Goal: Task Accomplishment & Management: Use online tool/utility

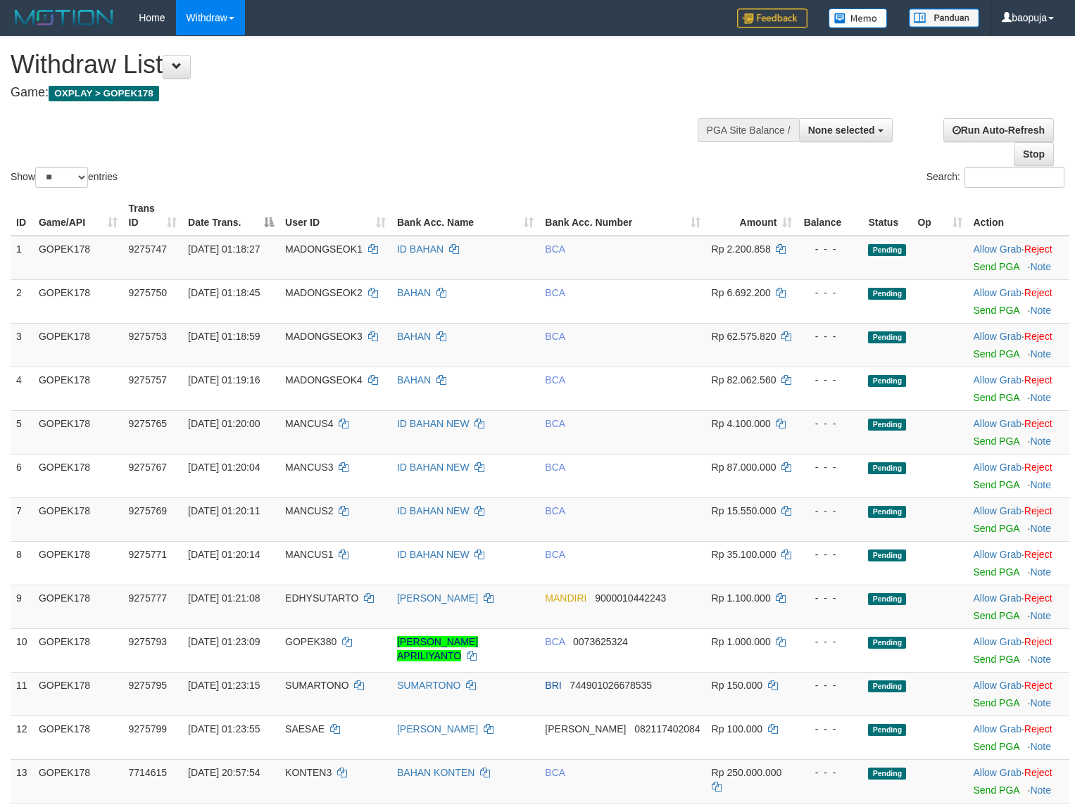
select select
select select "**"
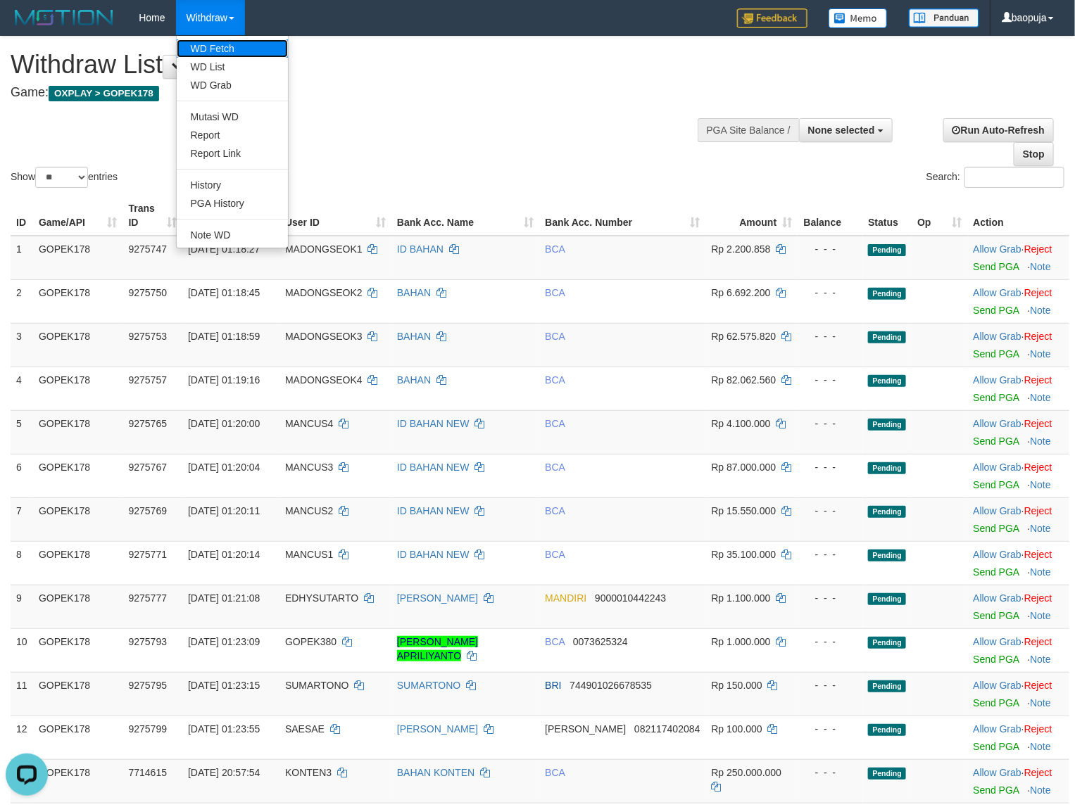
click at [206, 42] on link "WD Fetch" at bounding box center [232, 48] width 111 height 18
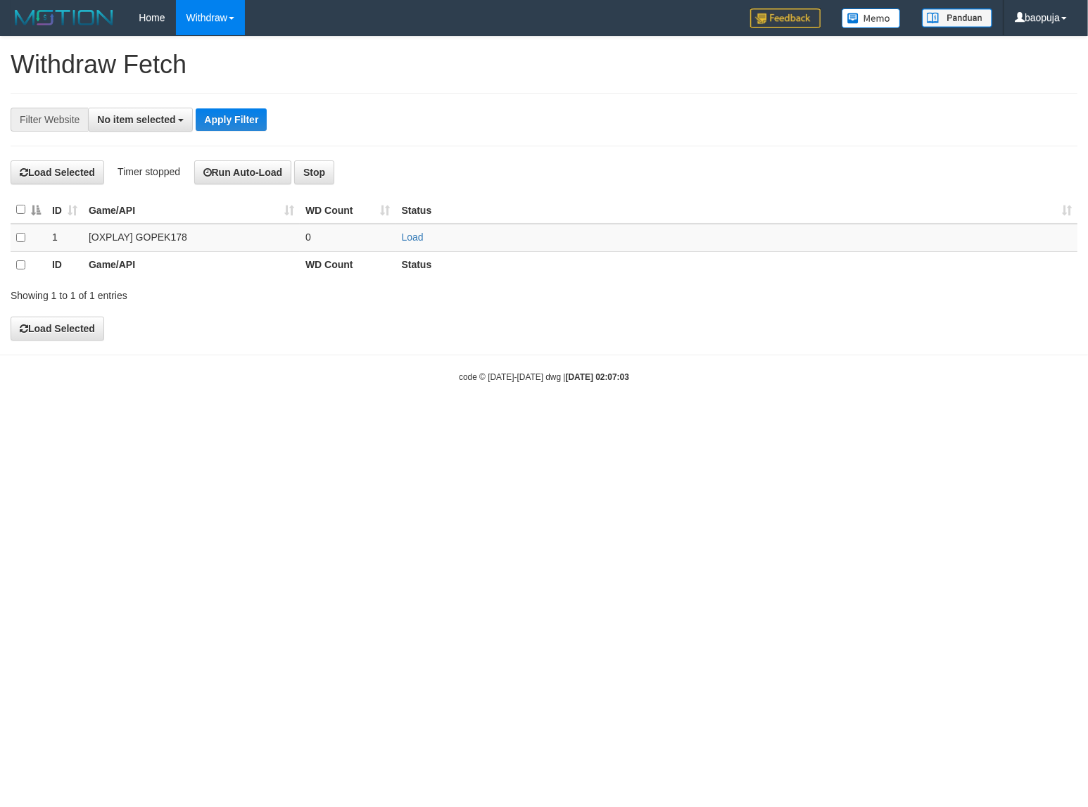
click at [123, 125] on span "No item selected" at bounding box center [136, 119] width 78 height 11
click at [143, 182] on label "SELECT ALL" at bounding box center [136, 173] width 94 height 20
select select "***"
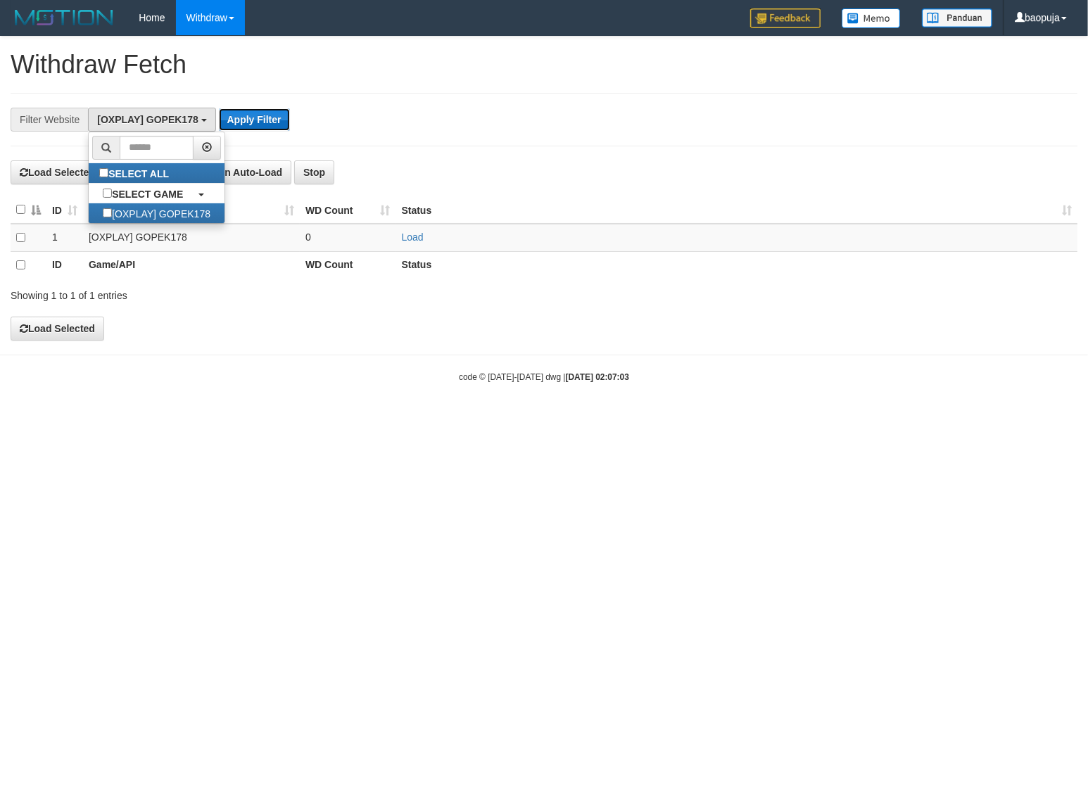
click at [246, 124] on button "Apply Filter" at bounding box center [254, 119] width 71 height 23
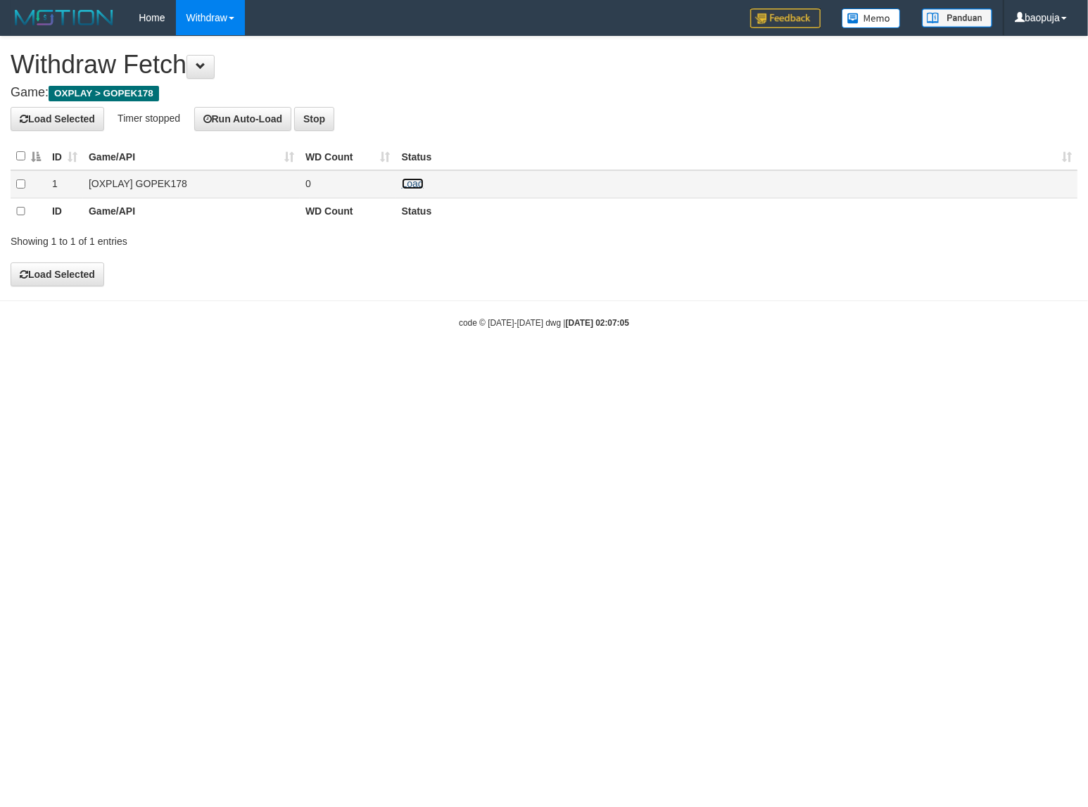
click at [410, 178] on link "Load" at bounding box center [413, 183] width 22 height 11
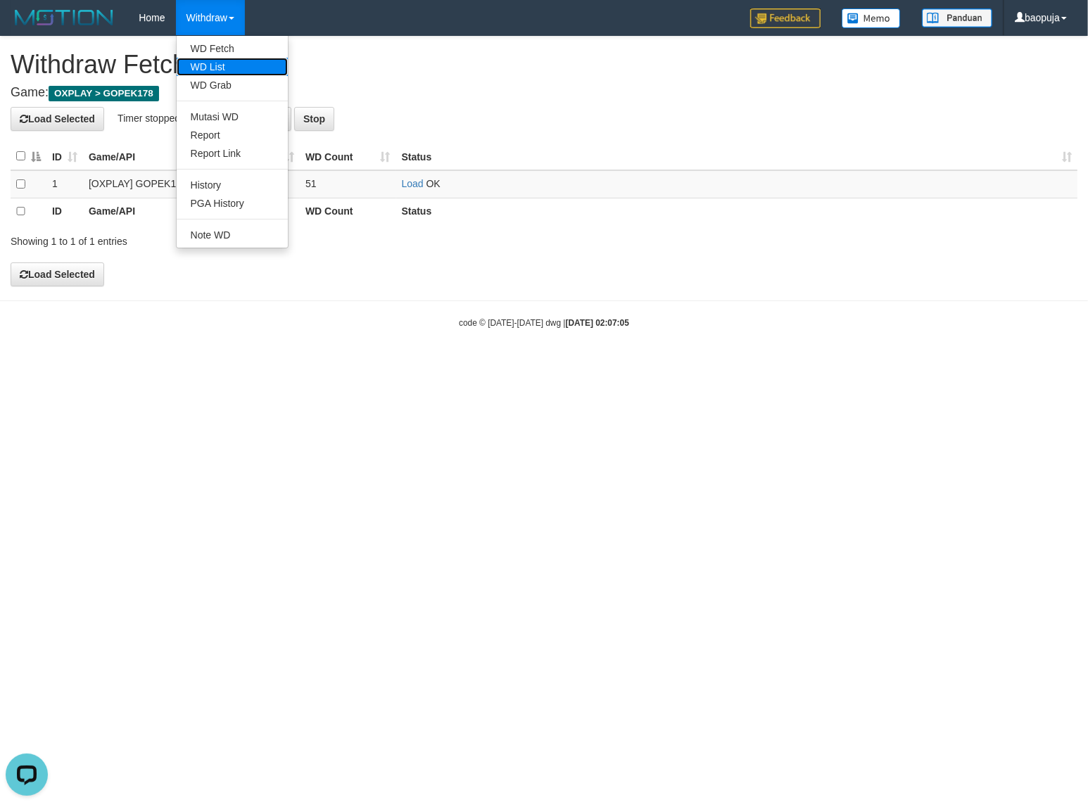
click at [229, 72] on link "WD List" at bounding box center [232, 67] width 111 height 18
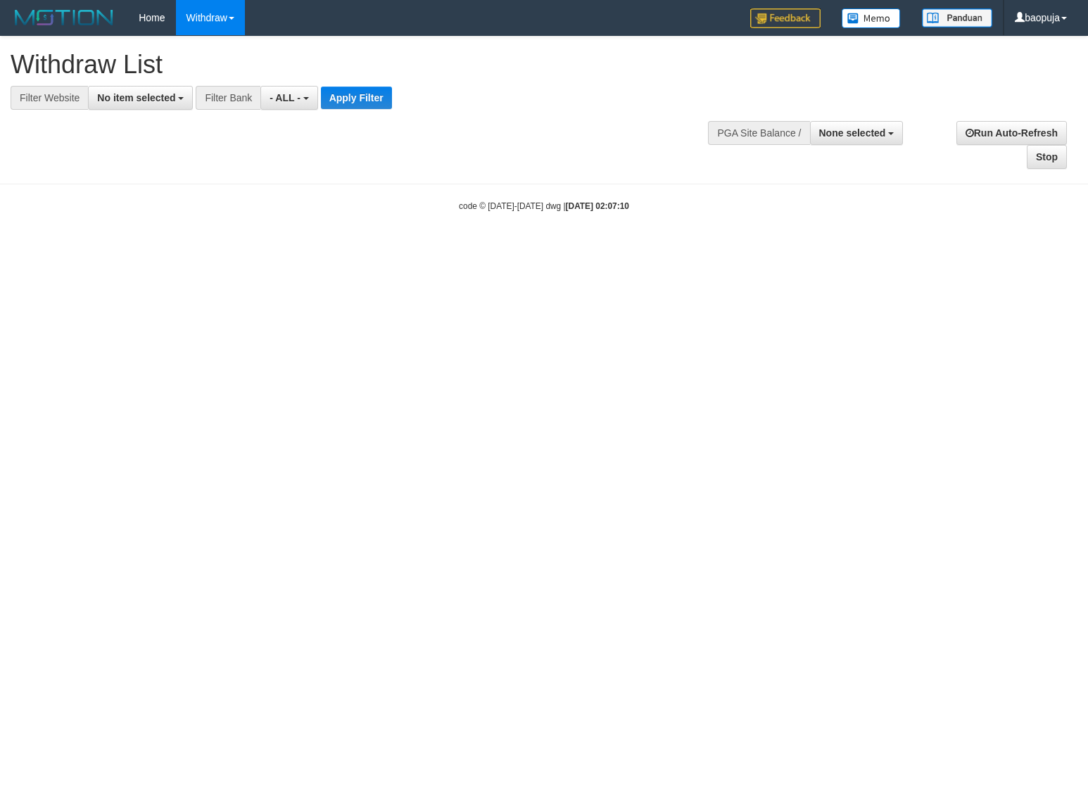
select select
click at [138, 96] on span "No item selected" at bounding box center [136, 97] width 78 height 11
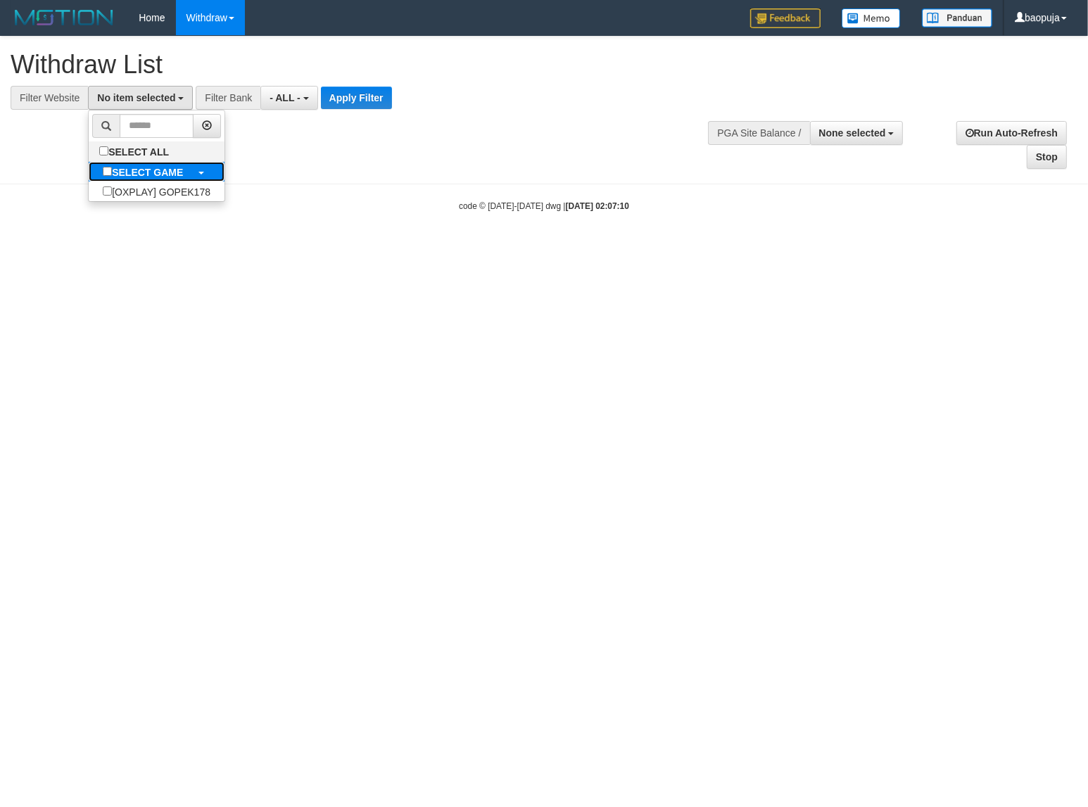
click at [157, 165] on label "SELECT GAME" at bounding box center [143, 172] width 108 height 20
select select "***"
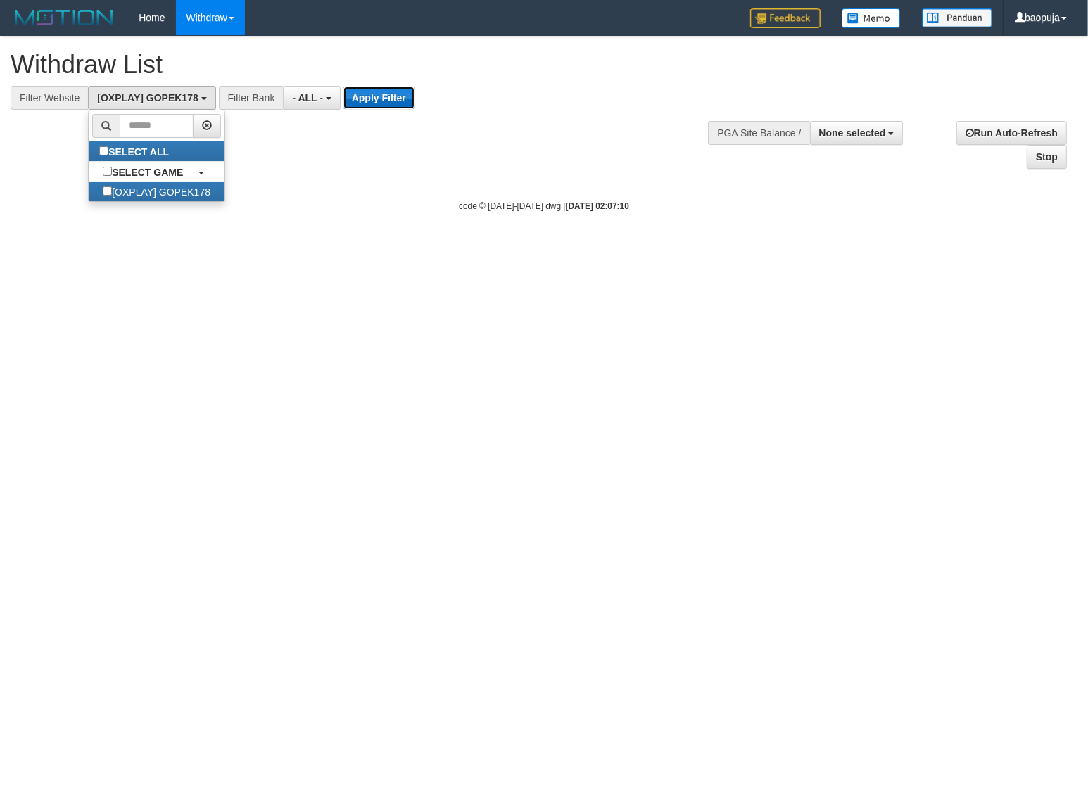
click at [359, 99] on button "Apply Filter" at bounding box center [378, 98] width 71 height 23
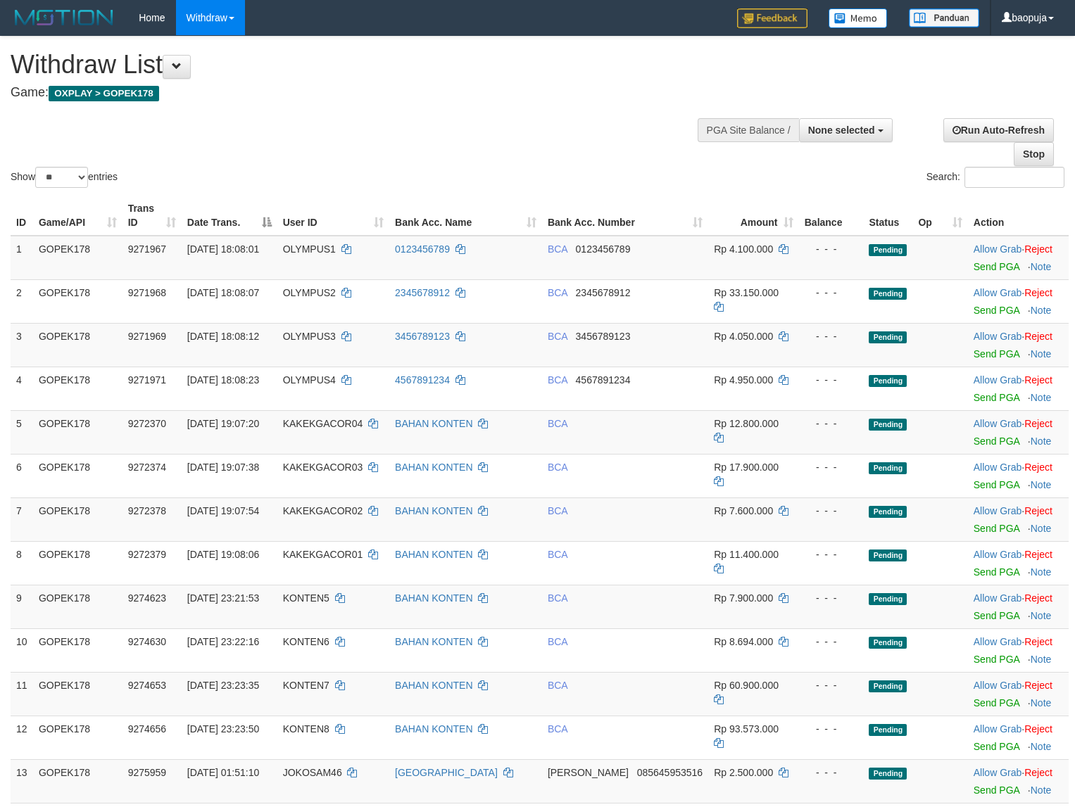
select select
select select "**"
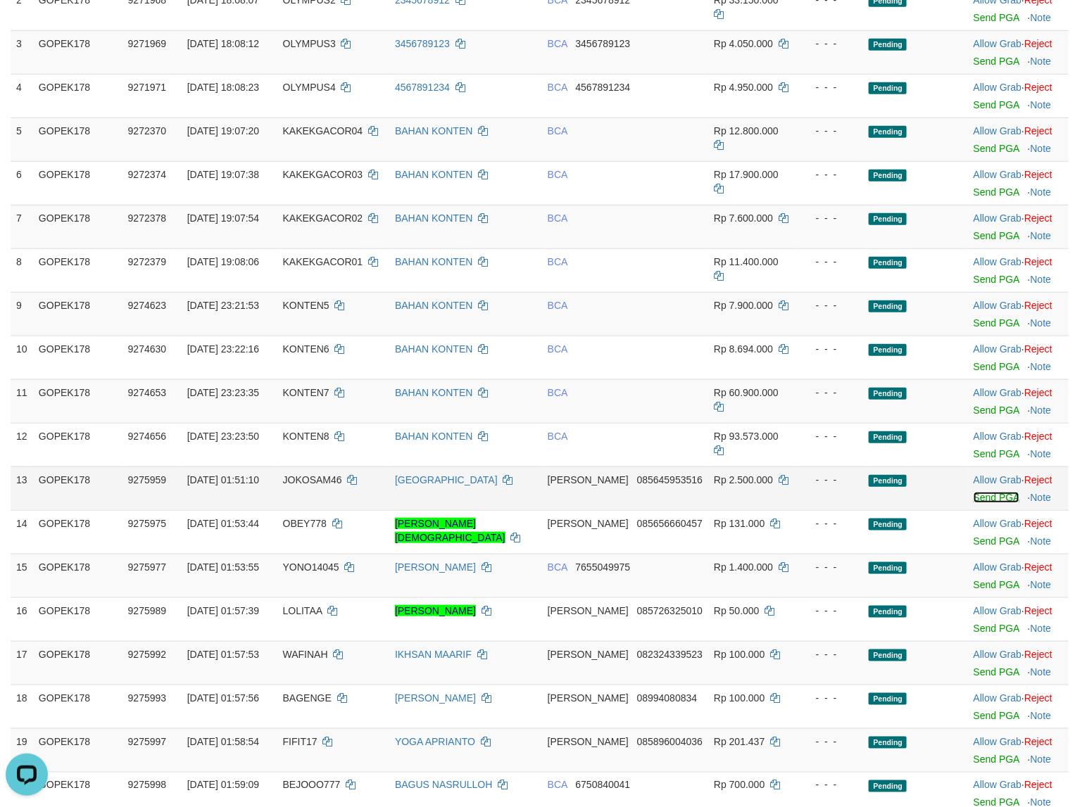
click at [973, 501] on link "Send PGA" at bounding box center [996, 497] width 46 height 11
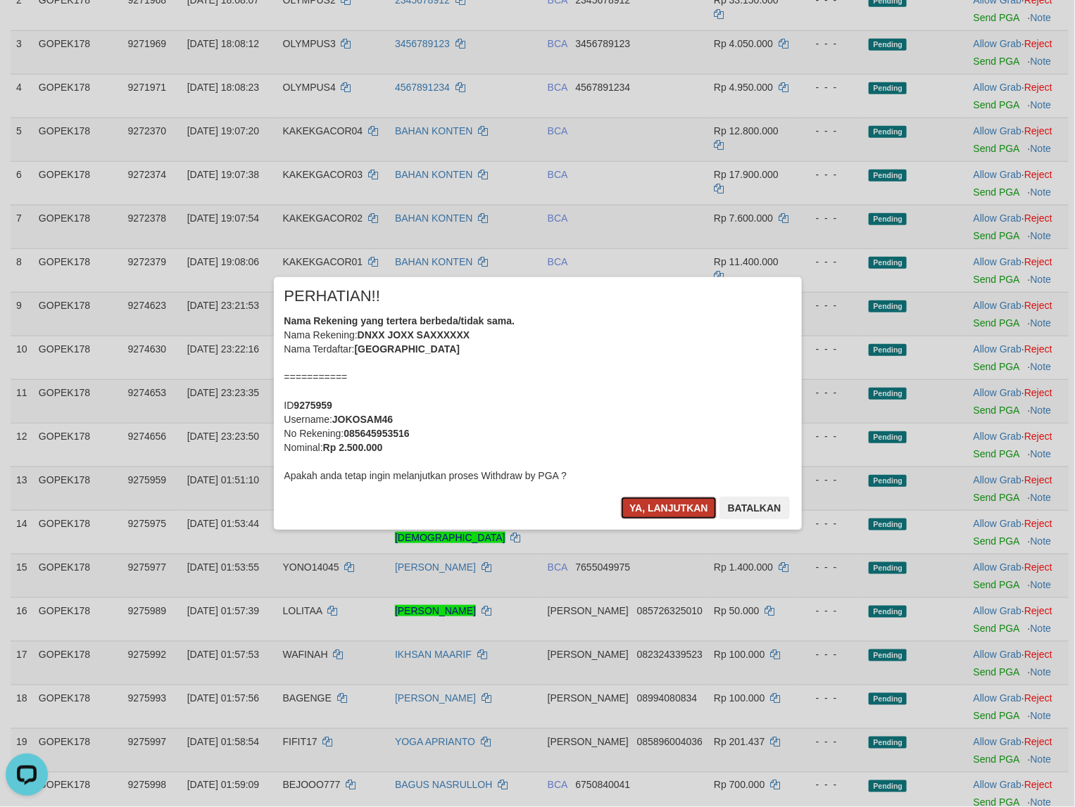
click at [701, 500] on button "Ya, lanjutkan" at bounding box center [669, 508] width 96 height 23
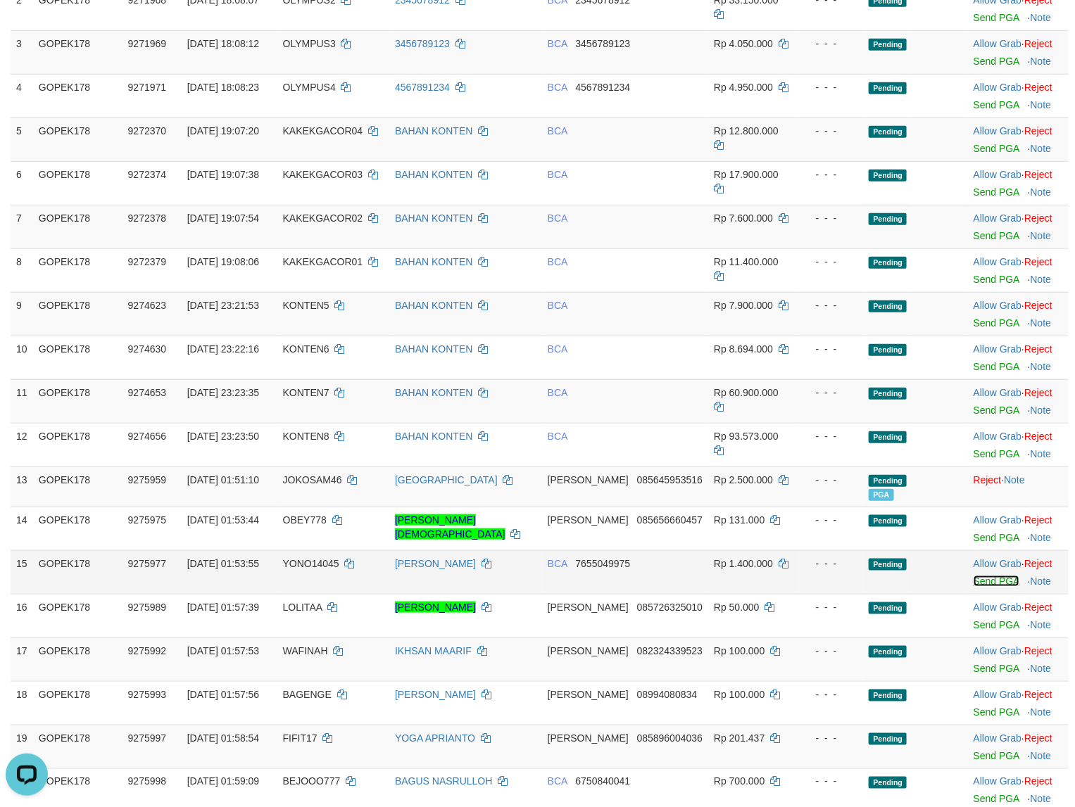
click at [973, 585] on link "Send PGA" at bounding box center [996, 581] width 46 height 11
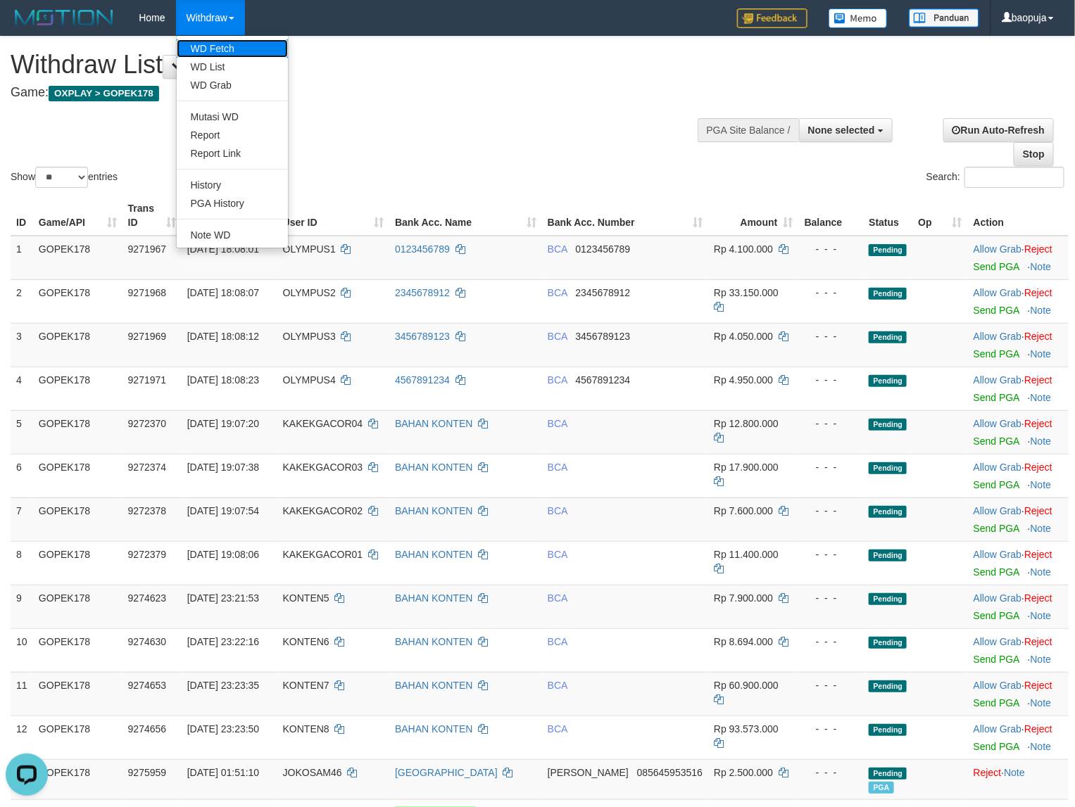
click at [241, 55] on link "WD Fetch" at bounding box center [232, 48] width 111 height 18
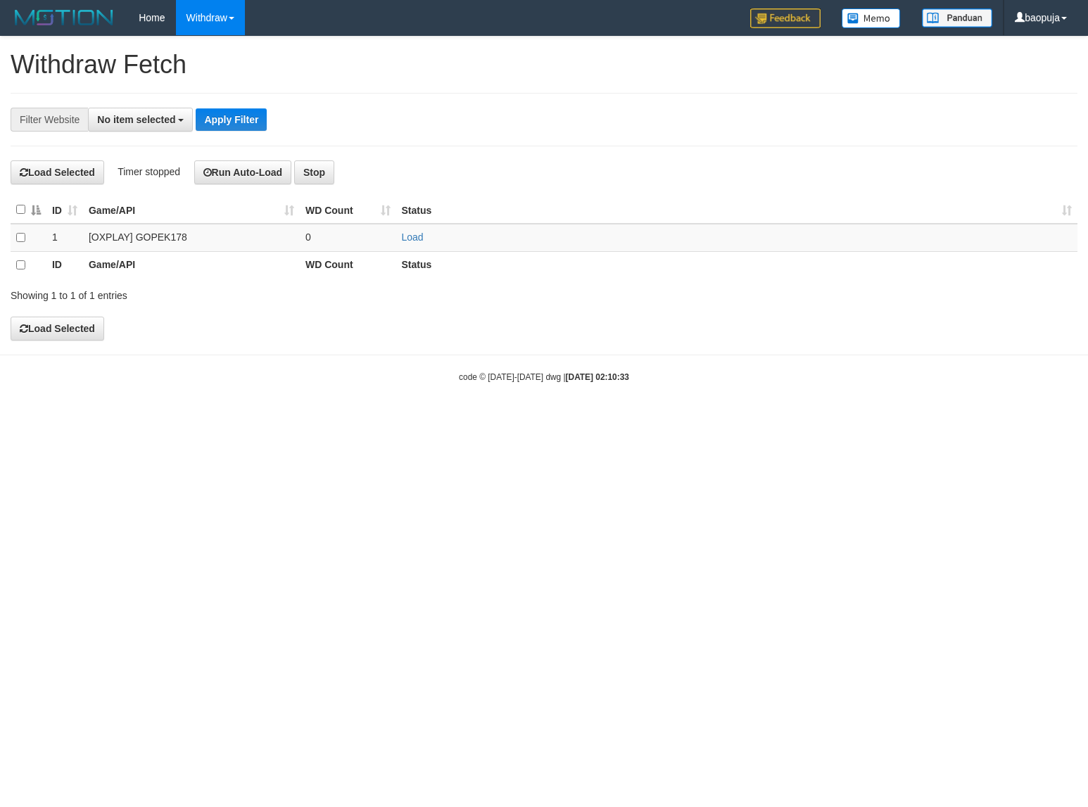
click at [124, 118] on span "No item selected" at bounding box center [136, 119] width 78 height 11
click at [166, 194] on b "SELECT GAME" at bounding box center [147, 194] width 71 height 11
select select "***"
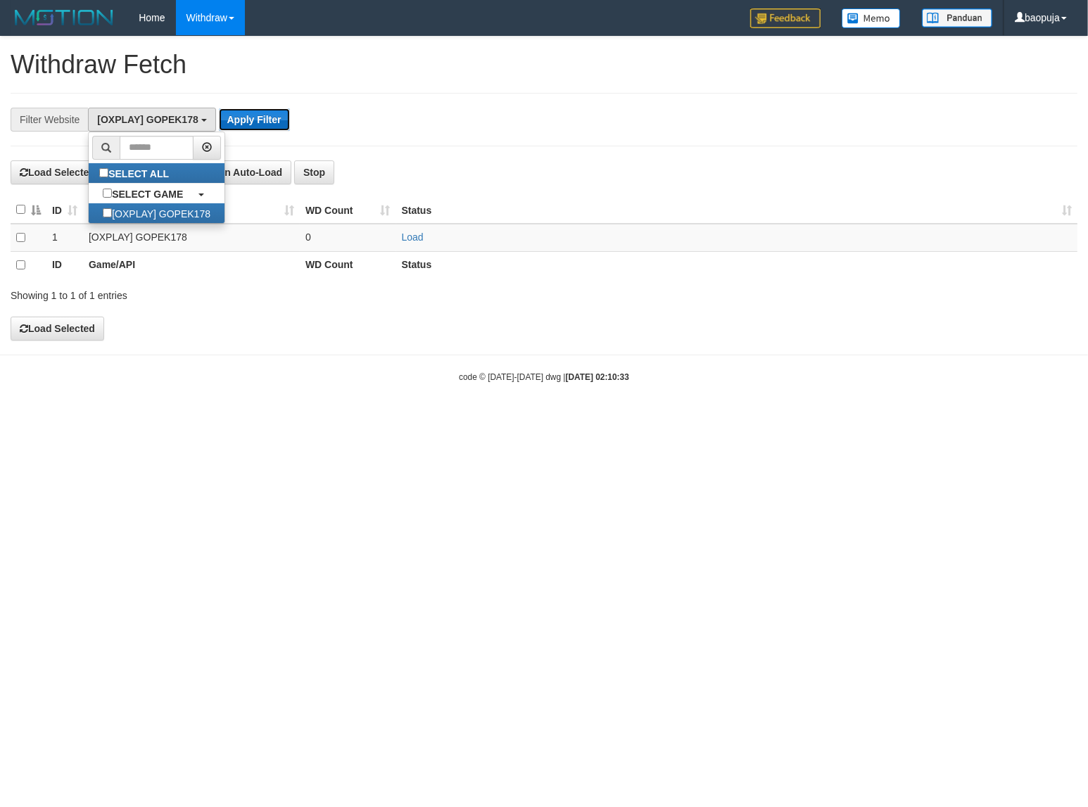
click at [240, 125] on button "Apply Filter" at bounding box center [254, 119] width 71 height 23
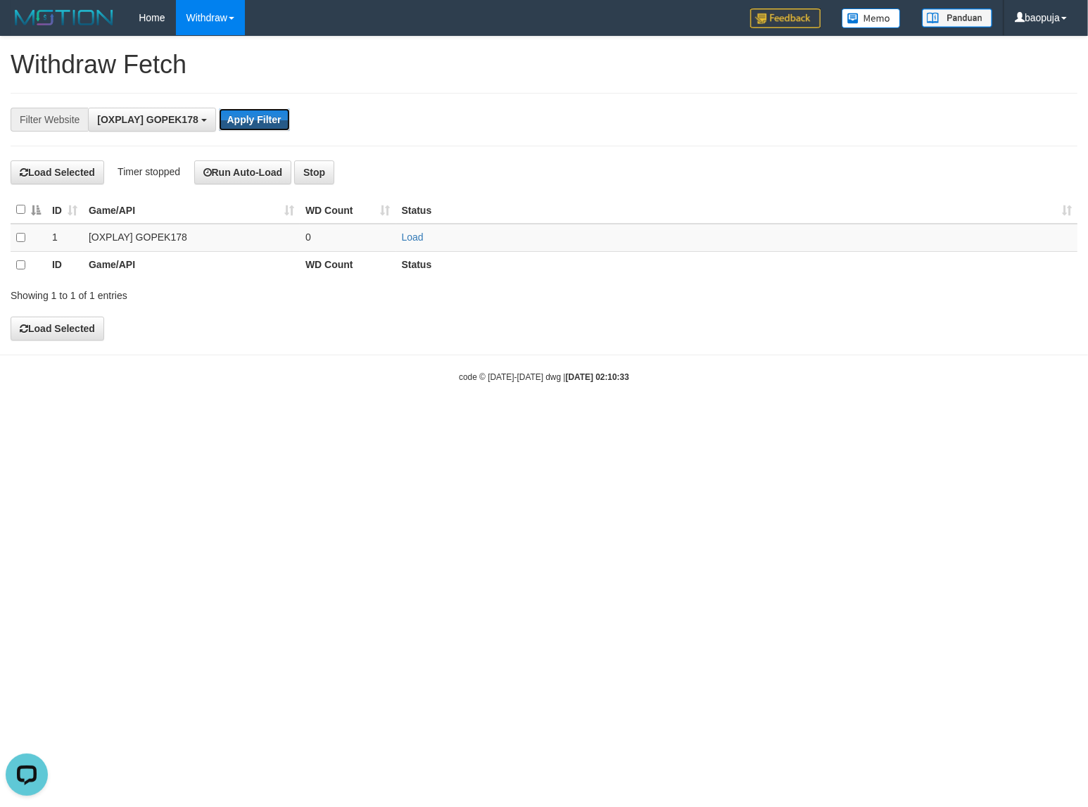
scroll to position [0, 0]
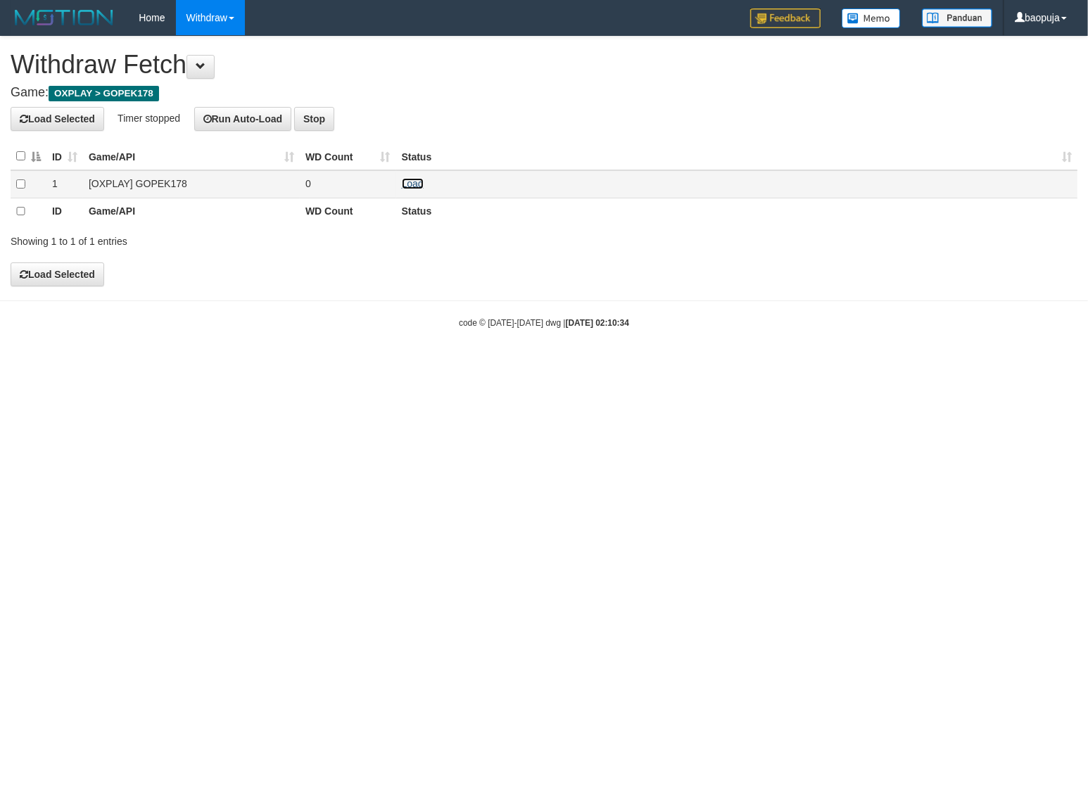
click at [403, 182] on link "Load" at bounding box center [413, 183] width 22 height 11
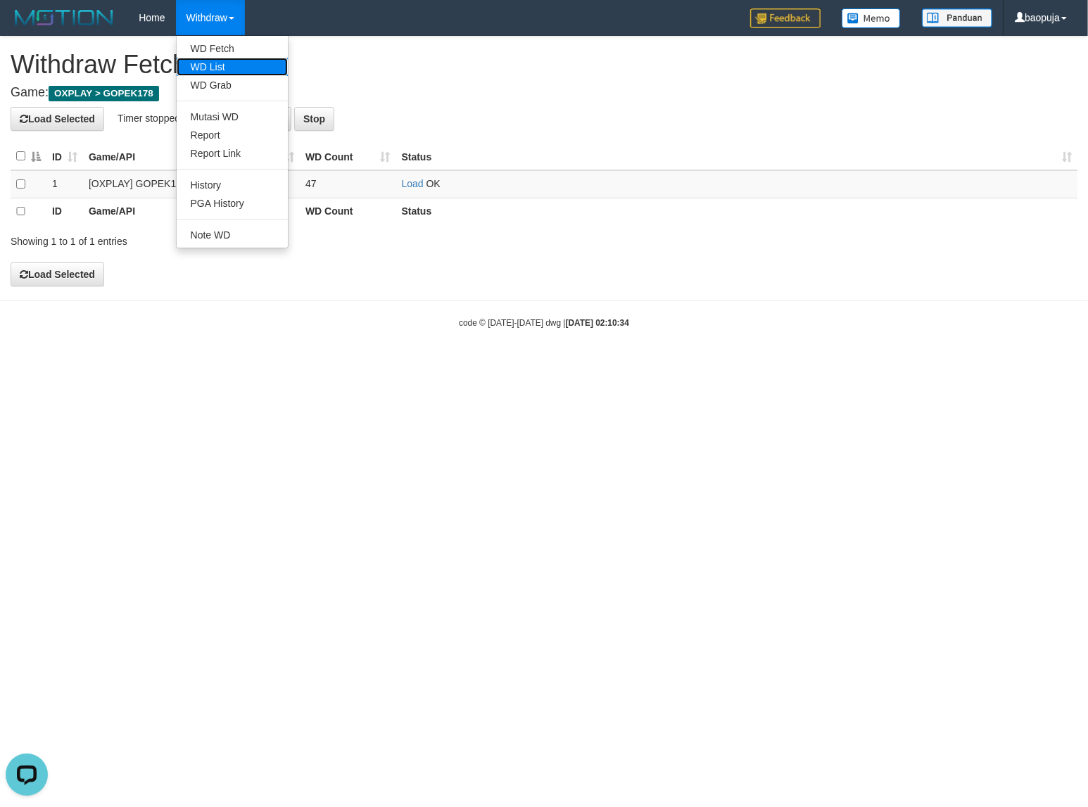
click at [225, 72] on link "WD List" at bounding box center [232, 67] width 111 height 18
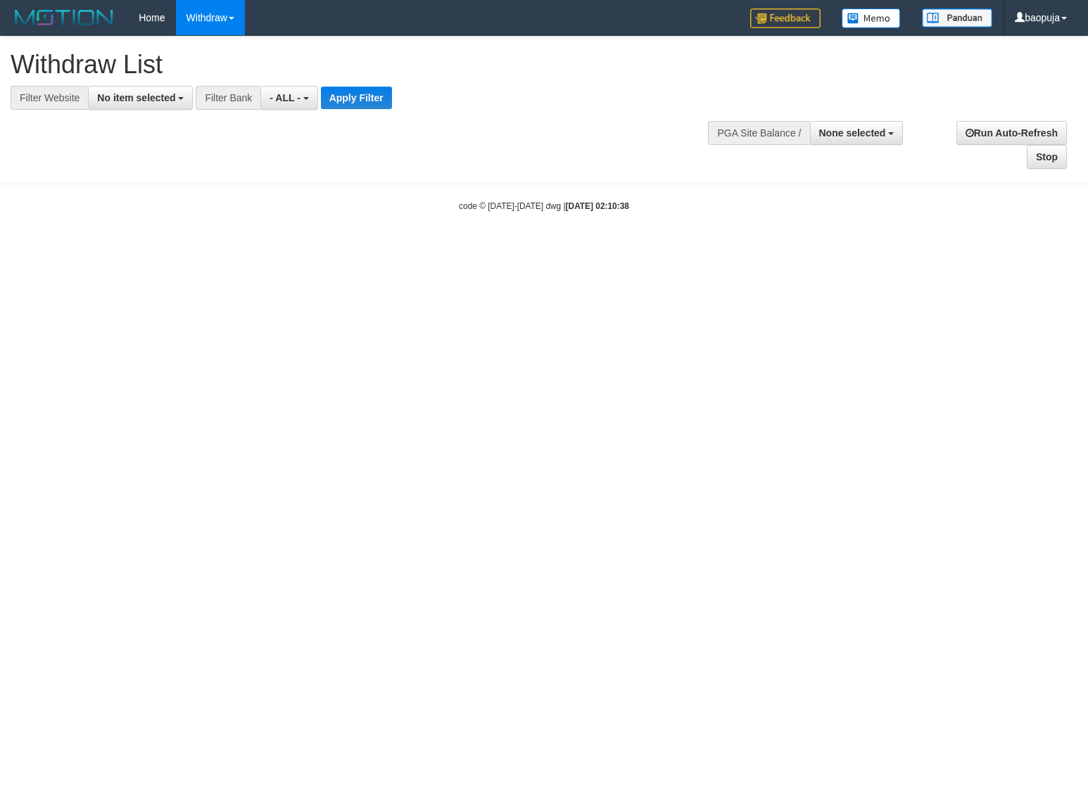
select select
click at [116, 97] on span "No item selected" at bounding box center [136, 97] width 78 height 11
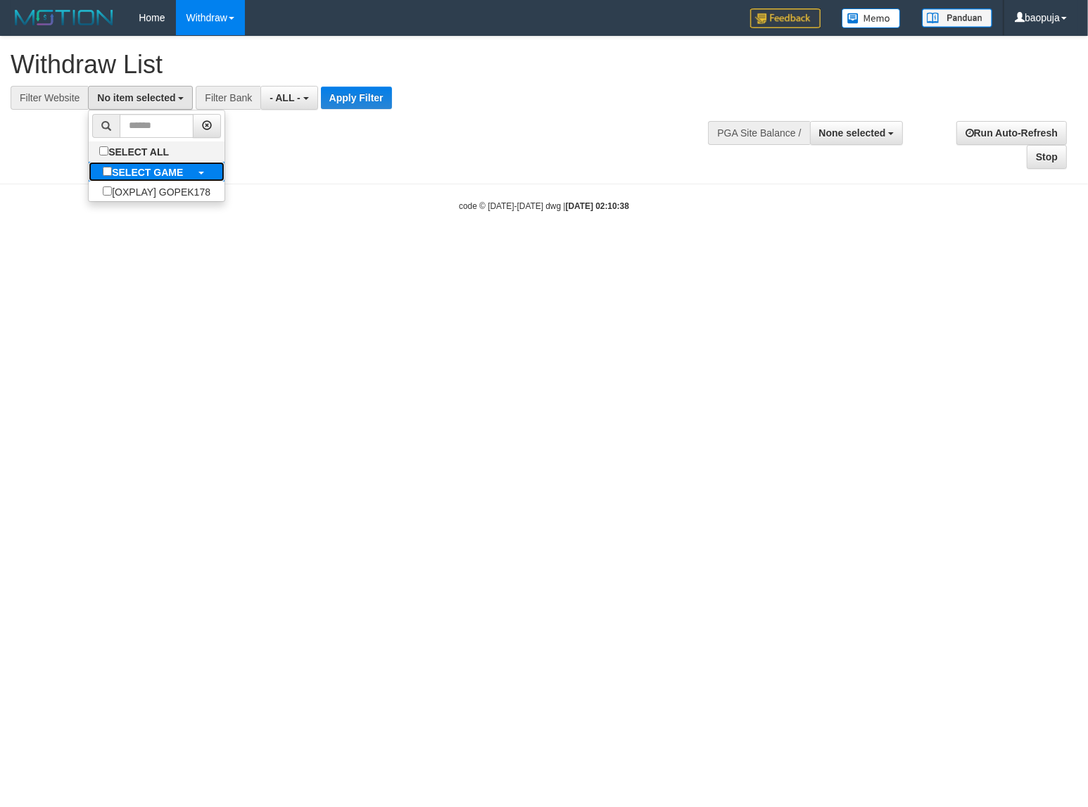
click at [158, 169] on b "SELECT GAME" at bounding box center [147, 172] width 71 height 11
select select "***"
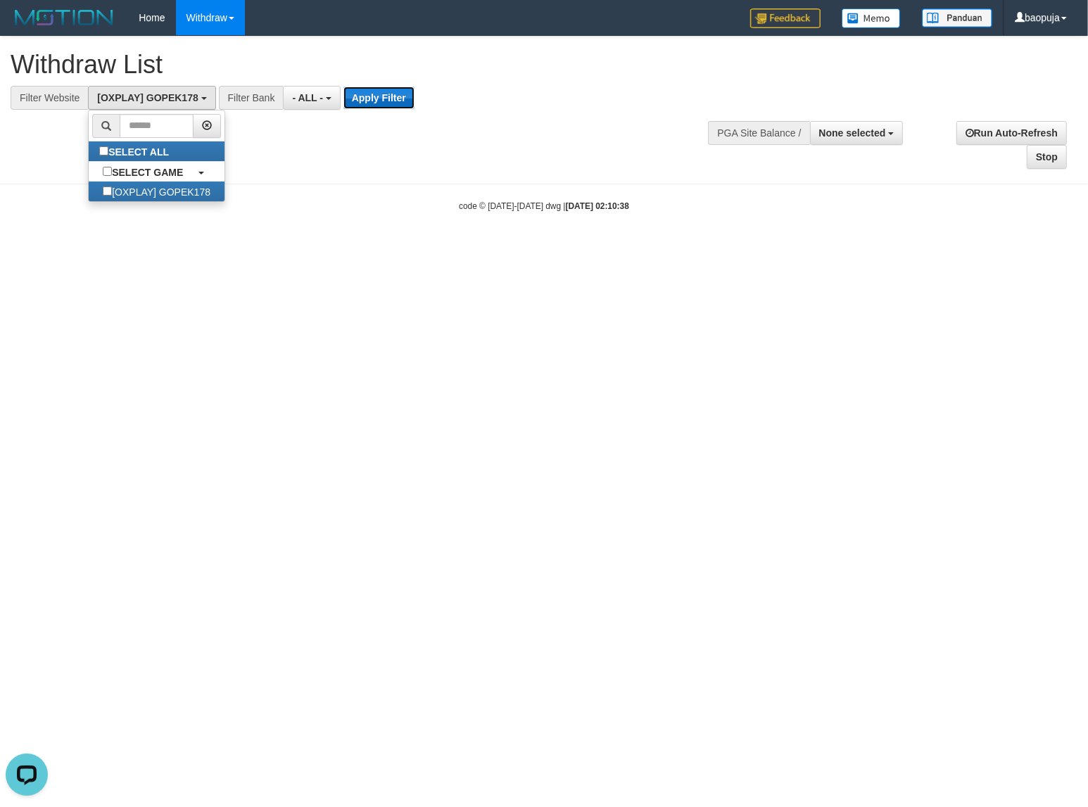
click at [389, 90] on button "Apply Filter" at bounding box center [378, 98] width 71 height 23
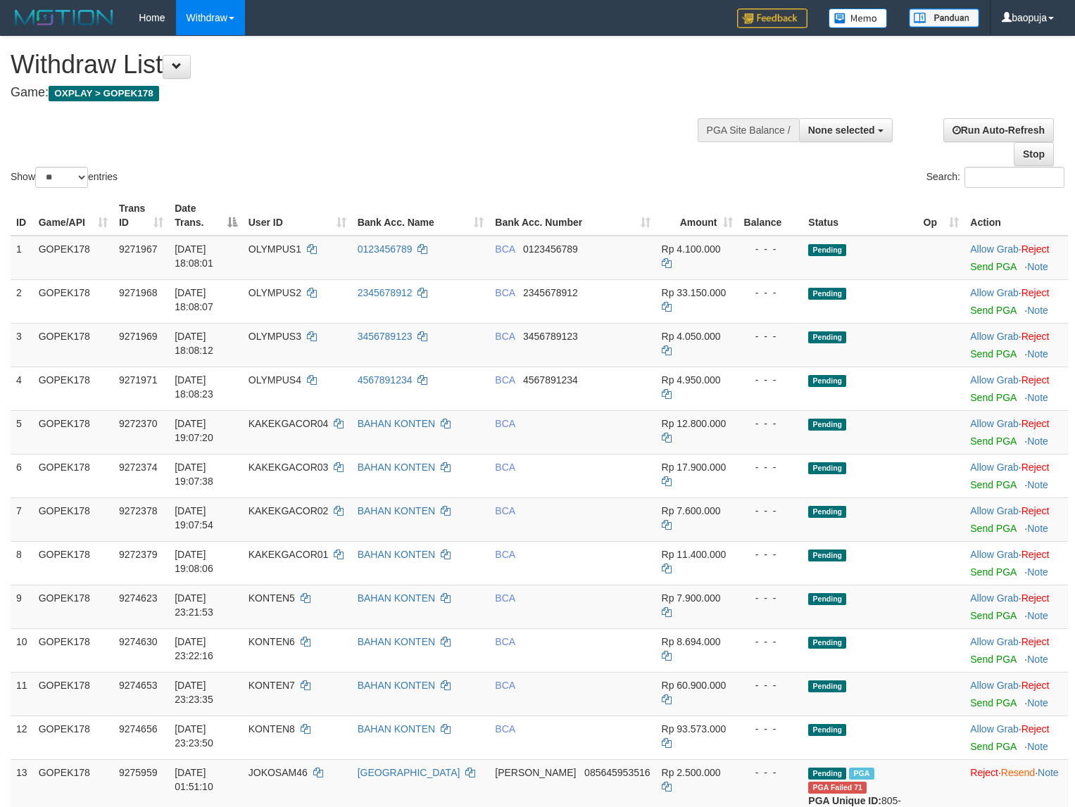
select select
select select "**"
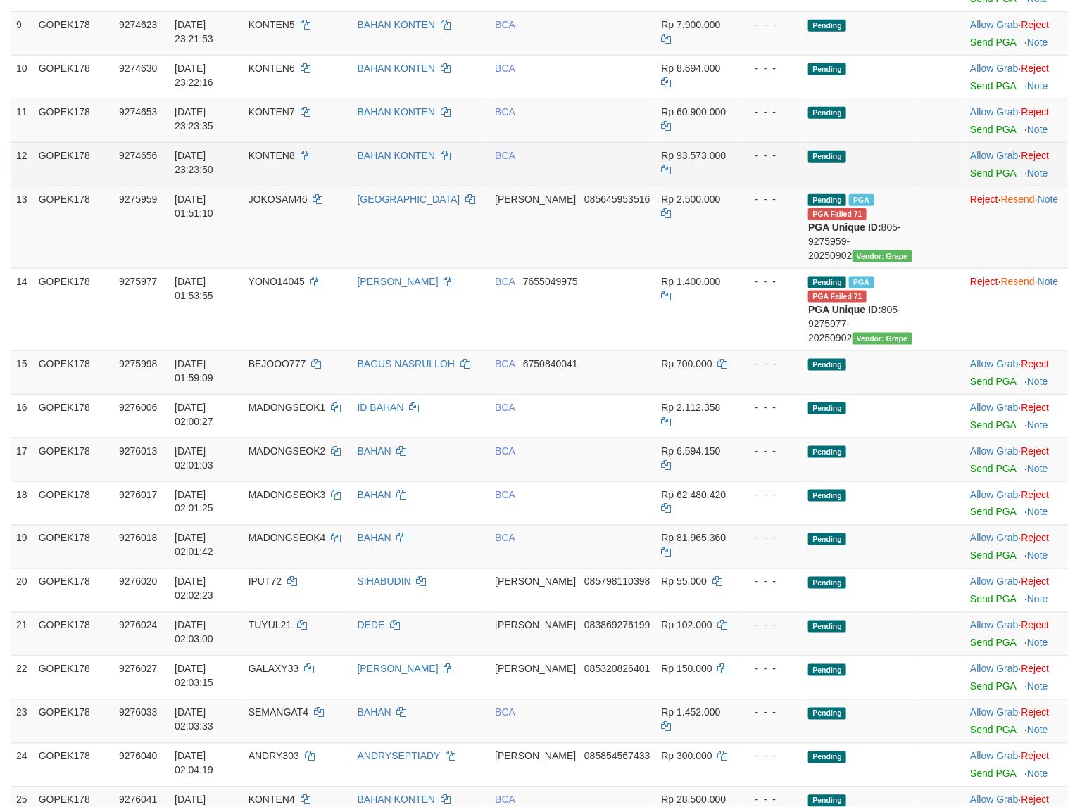
scroll to position [440, 0]
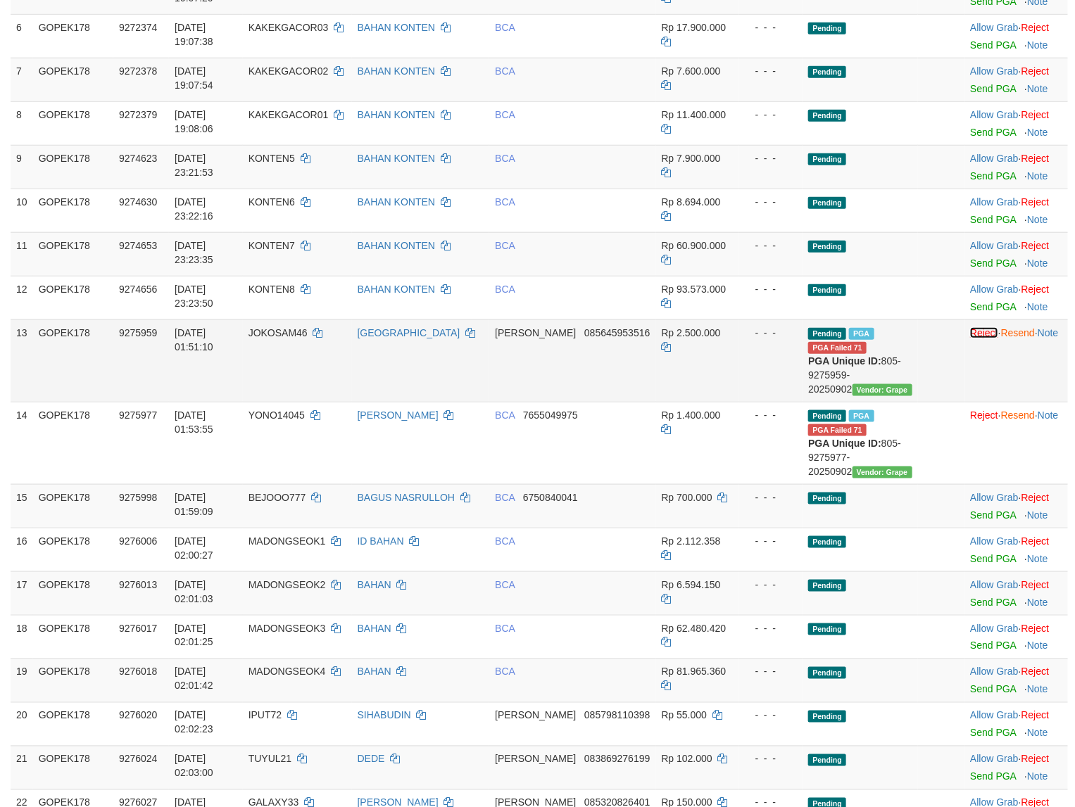
click at [970, 334] on link "Reject" at bounding box center [984, 332] width 28 height 11
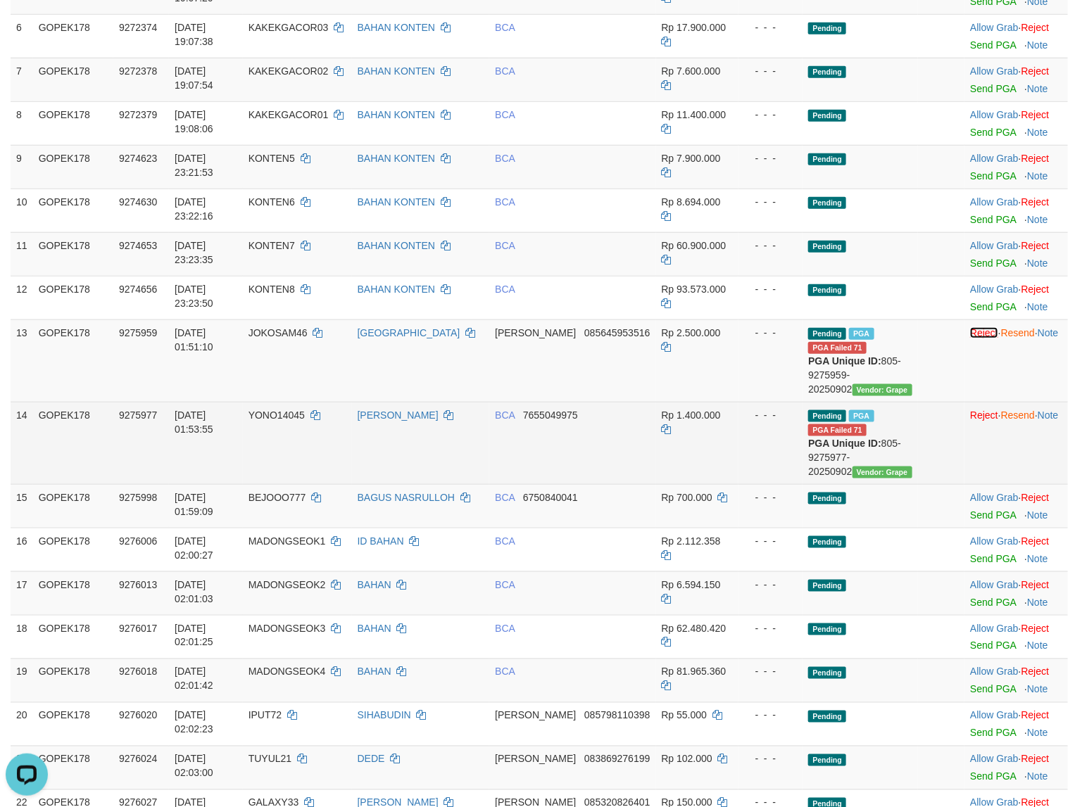
scroll to position [0, 0]
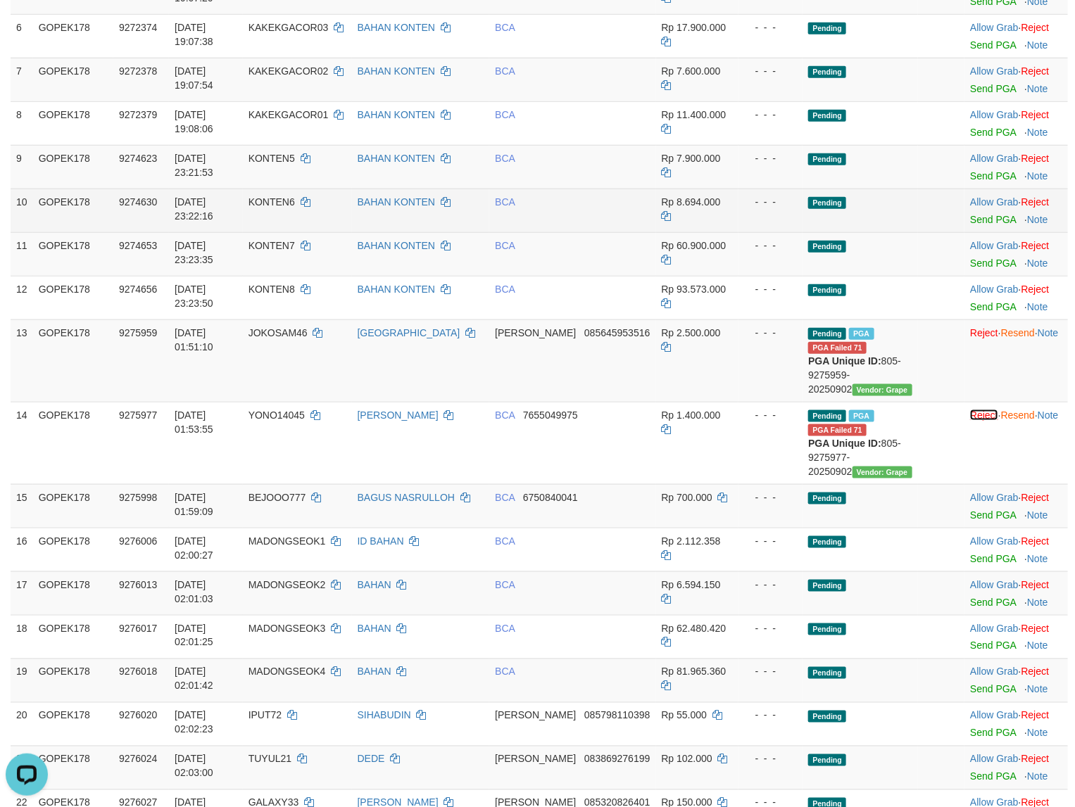
click at [970, 421] on link "Reject" at bounding box center [984, 415] width 28 height 11
